Goal: Find specific page/section: Find specific page/section

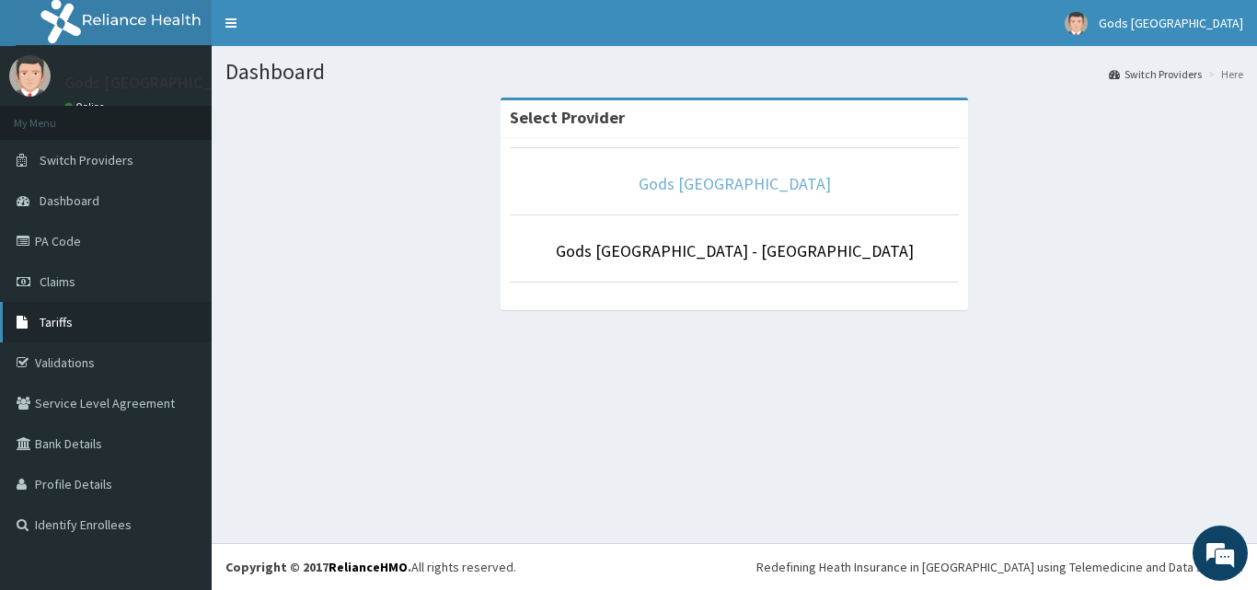
click at [678, 184] on link "Gods [GEOGRAPHIC_DATA]" at bounding box center [735, 183] width 192 height 21
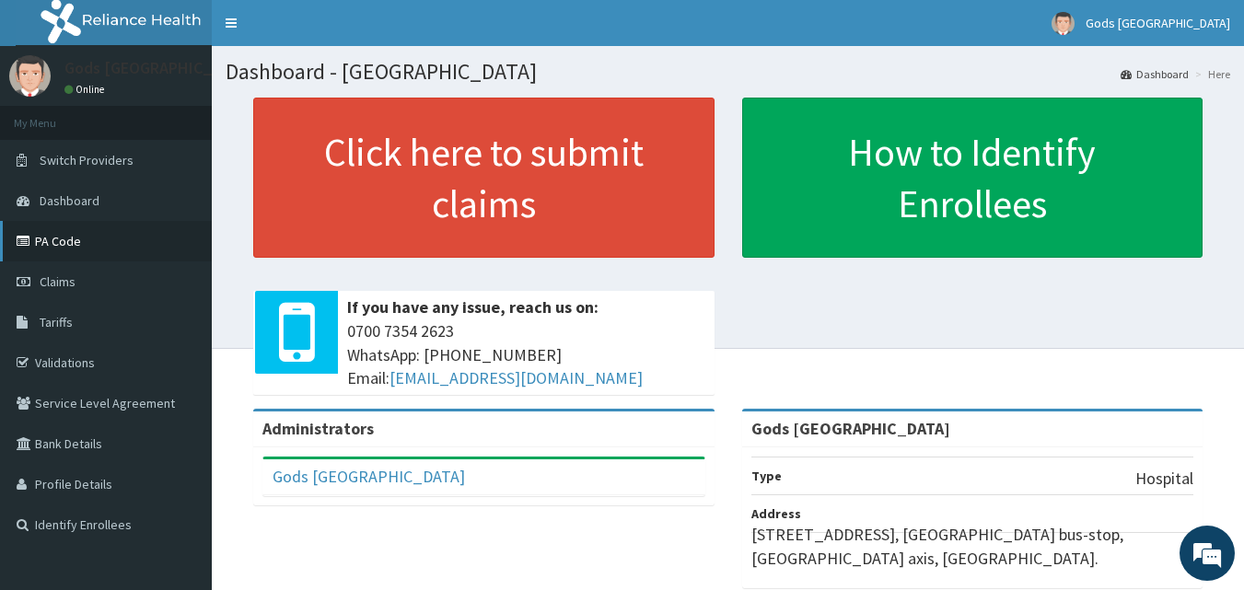
click at [57, 247] on link "PA Code" at bounding box center [106, 241] width 212 height 41
